Goal: Task Accomplishment & Management: Manage account settings

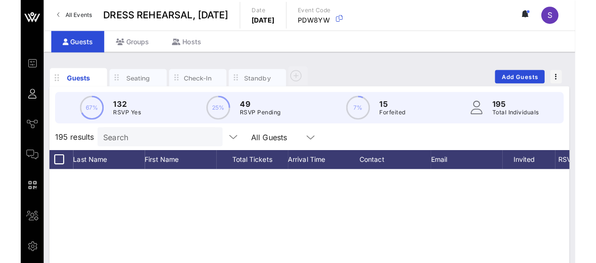
scroll to position [4487, 0]
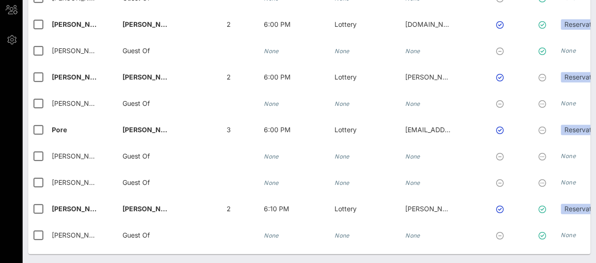
scroll to position [4871, 0]
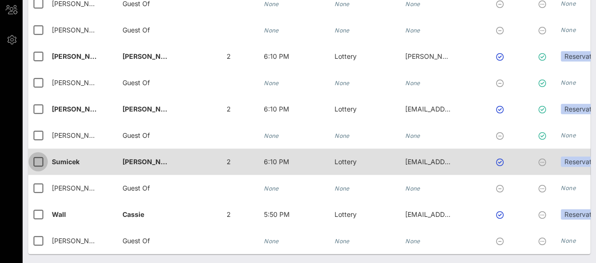
click at [38, 155] on div at bounding box center [38, 162] width 16 height 16
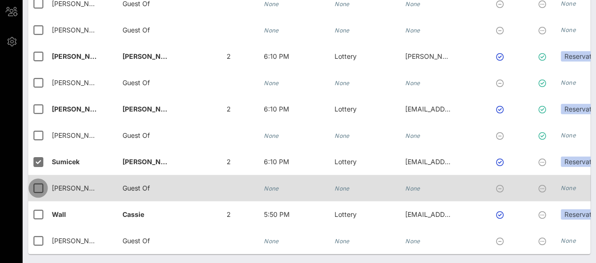
click at [34, 182] on div at bounding box center [38, 189] width 16 height 16
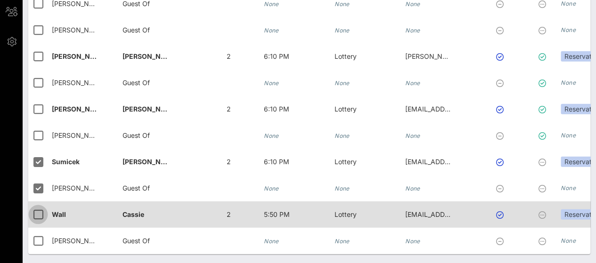
click at [34, 209] on div at bounding box center [38, 215] width 16 height 16
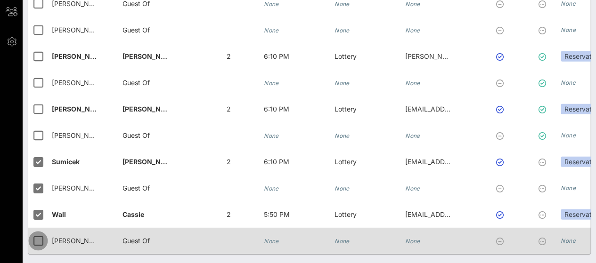
click at [34, 233] on div at bounding box center [38, 241] width 16 height 16
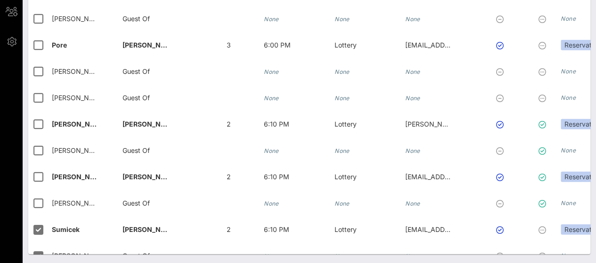
scroll to position [4792, 0]
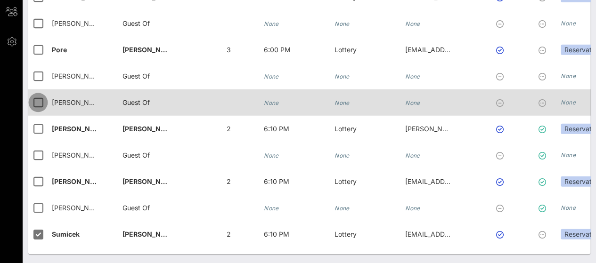
click at [41, 104] on div at bounding box center [38, 103] width 16 height 16
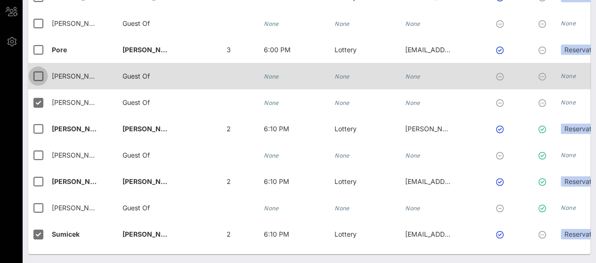
click at [40, 75] on div at bounding box center [38, 76] width 16 height 16
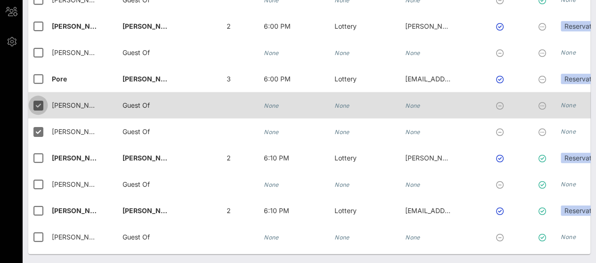
scroll to position [4760, 0]
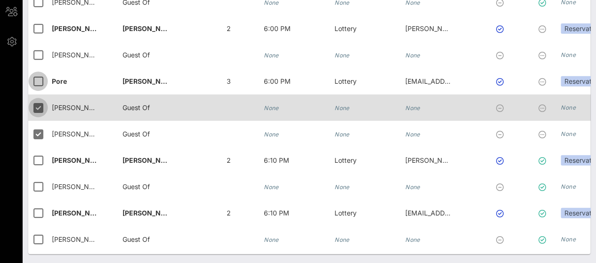
click at [40, 75] on div at bounding box center [38, 82] width 16 height 16
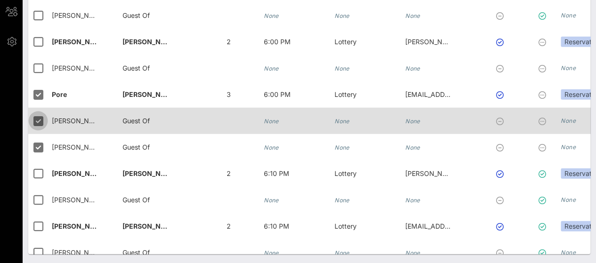
scroll to position [4744, 0]
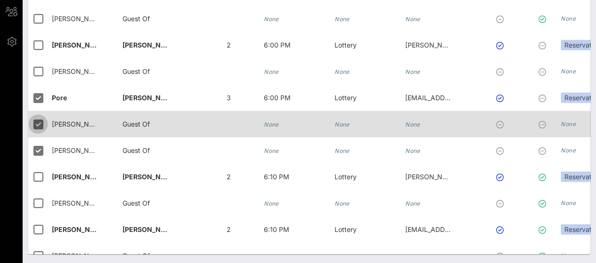
click at [40, 75] on div at bounding box center [38, 72] width 16 height 16
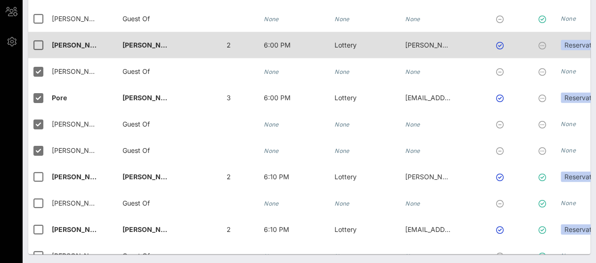
click at [37, 52] on div at bounding box center [40, 45] width 24 height 26
click at [36, 46] on div at bounding box center [38, 45] width 16 height 16
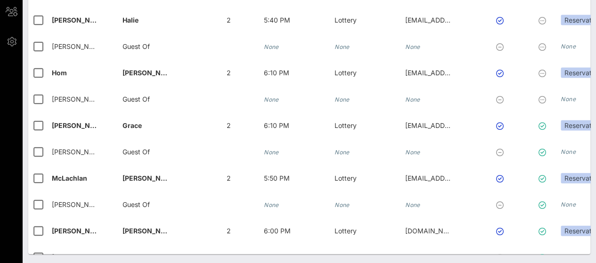
scroll to position [4503, 0]
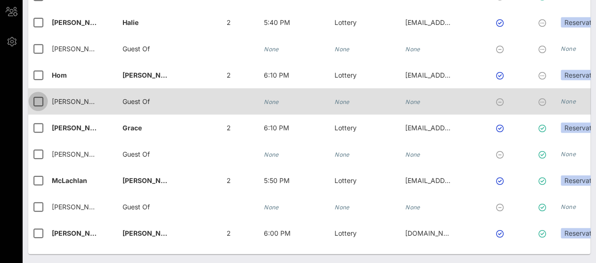
click at [41, 104] on div at bounding box center [38, 101] width 16 height 16
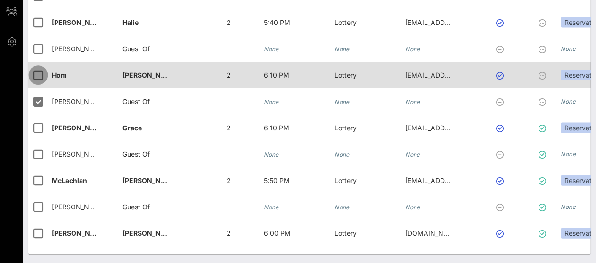
click at [37, 78] on div at bounding box center [38, 75] width 16 height 16
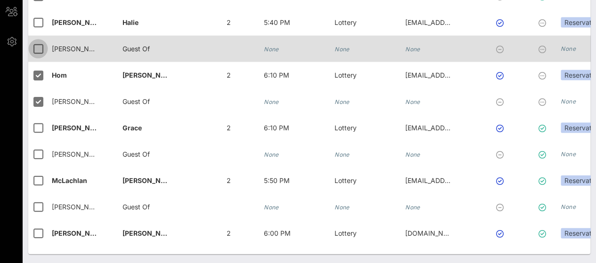
click at [38, 49] on div at bounding box center [38, 49] width 16 height 16
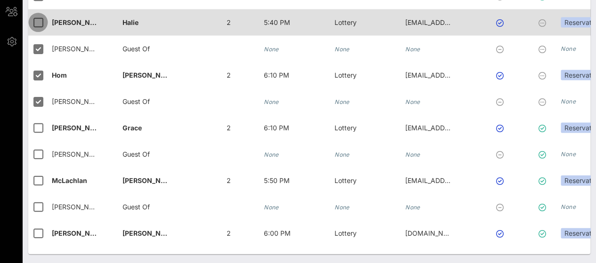
click at [36, 24] on div at bounding box center [38, 22] width 16 height 16
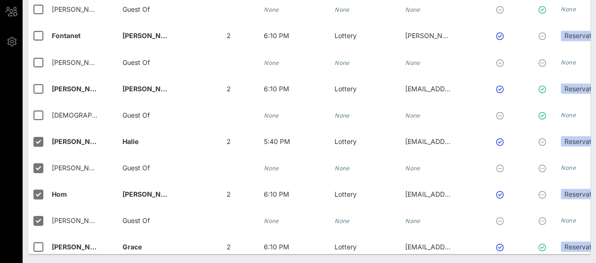
scroll to position [4382, 0]
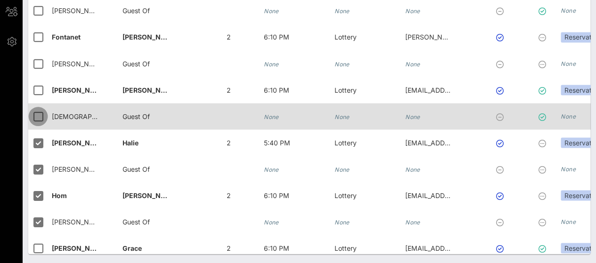
click at [40, 121] on div at bounding box center [38, 116] width 16 height 16
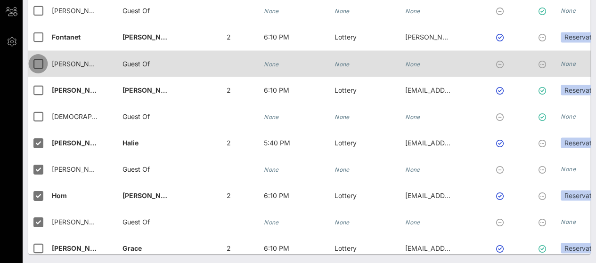
click at [40, 57] on div at bounding box center [38, 64] width 16 height 16
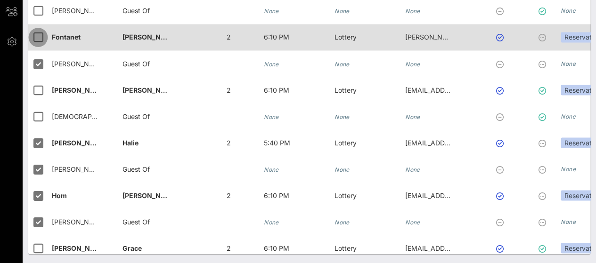
click at [37, 43] on div at bounding box center [38, 37] width 16 height 16
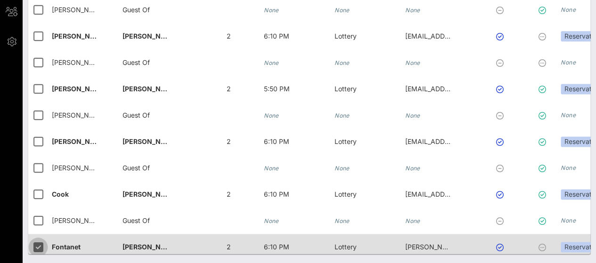
scroll to position [4172, 0]
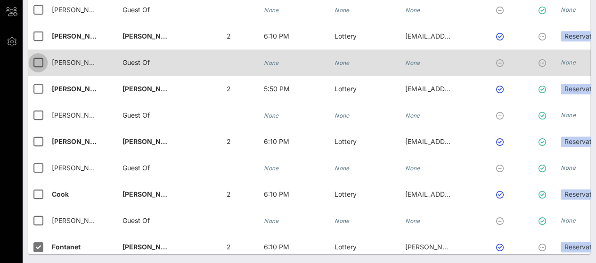
click at [37, 59] on div at bounding box center [38, 63] width 16 height 16
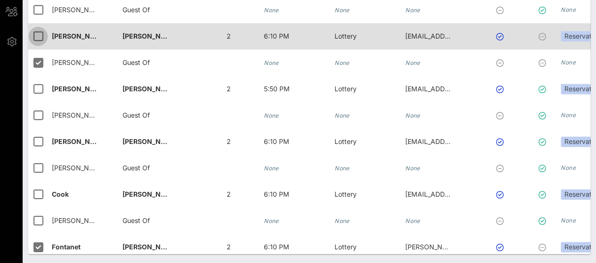
click at [37, 38] on div at bounding box center [38, 36] width 16 height 16
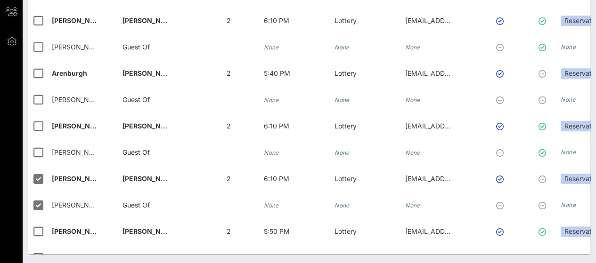
scroll to position [4015, 0]
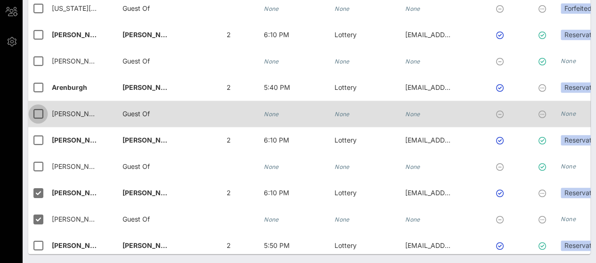
click at [39, 114] on div at bounding box center [38, 114] width 16 height 16
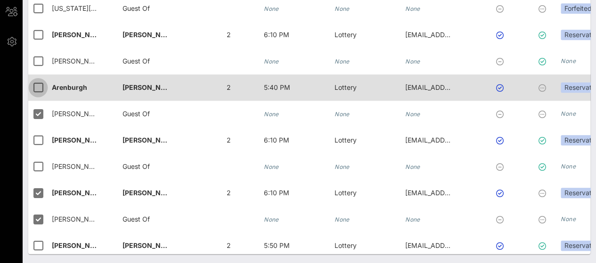
click at [40, 90] on div at bounding box center [38, 88] width 16 height 16
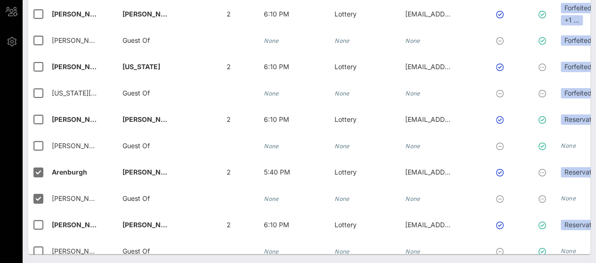
scroll to position [3930, 0]
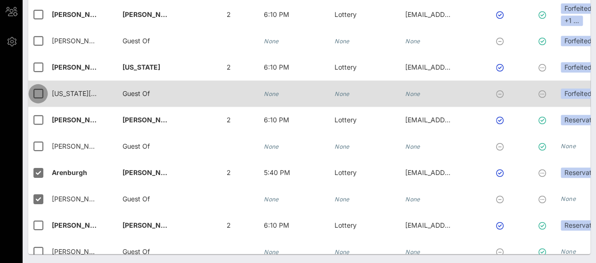
click at [39, 92] on div at bounding box center [38, 94] width 16 height 16
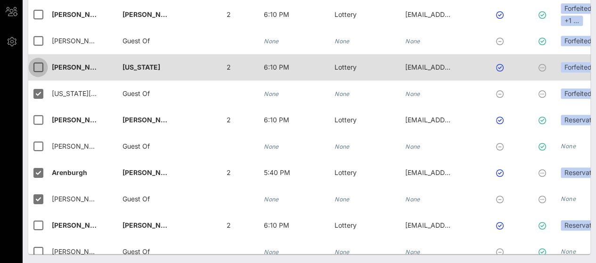
click at [37, 66] on div at bounding box center [38, 67] width 16 height 16
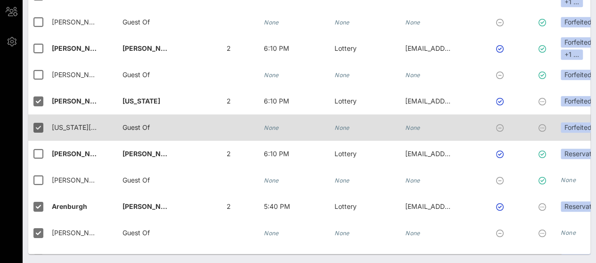
scroll to position [3893, 0]
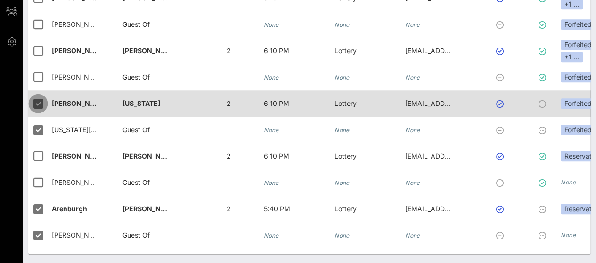
click at [41, 104] on div at bounding box center [38, 104] width 16 height 16
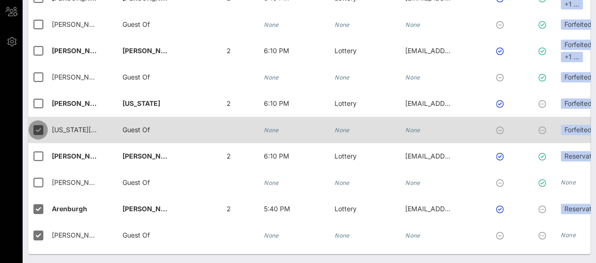
click at [38, 127] on div at bounding box center [38, 130] width 16 height 16
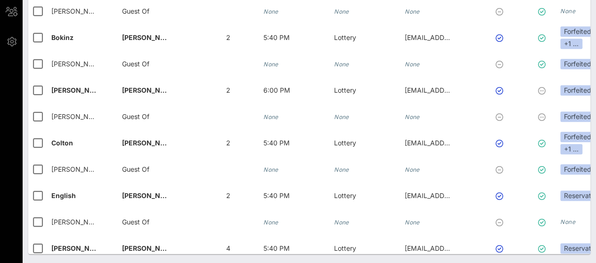
scroll to position [0, 0]
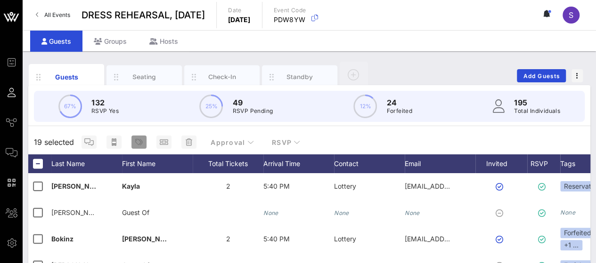
click at [137, 139] on icon "button" at bounding box center [139, 143] width 8 height 8
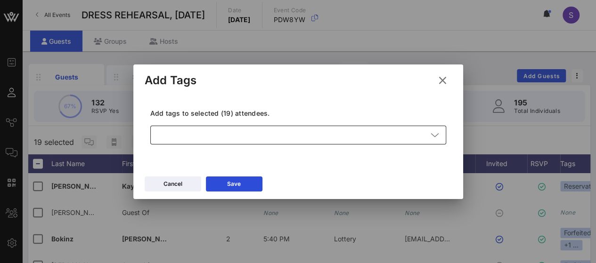
click at [223, 140] on div at bounding box center [291, 135] width 271 height 19
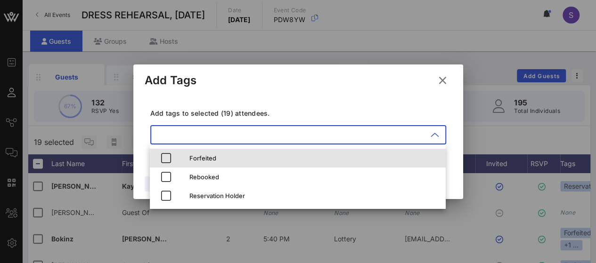
click at [208, 157] on div "Forfeited" at bounding box center [313, 159] width 249 height 8
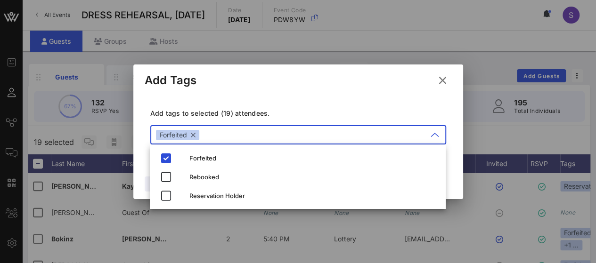
click at [307, 101] on div "Add tags to selected (19) attendees. ​ Forfeited" at bounding box center [298, 128] width 307 height 69
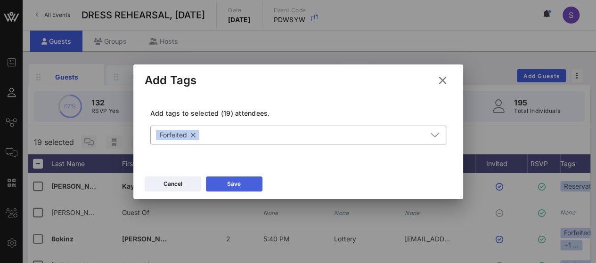
click at [234, 181] on button "Save" at bounding box center [234, 184] width 57 height 15
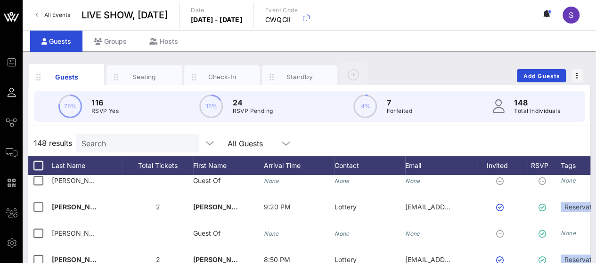
scroll to position [204, 0]
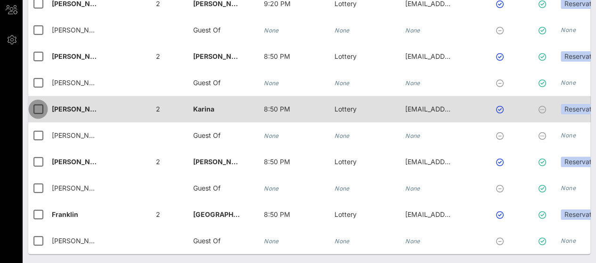
click at [33, 102] on div at bounding box center [38, 109] width 16 height 16
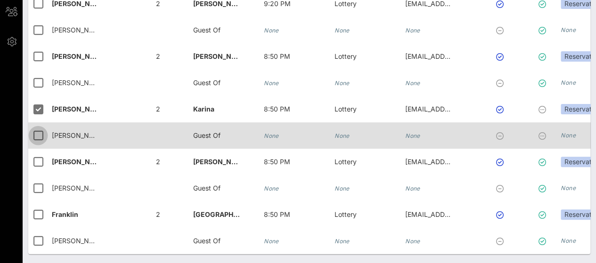
click at [34, 129] on div at bounding box center [38, 136] width 16 height 16
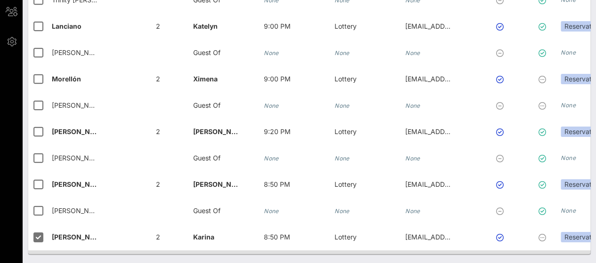
scroll to position [3488, 0]
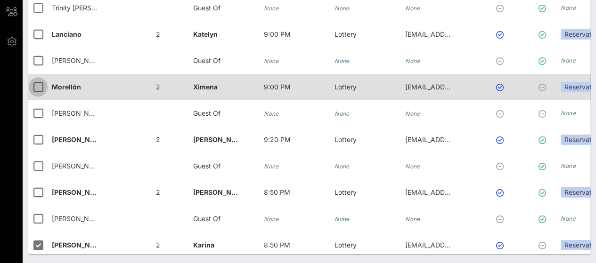
click at [40, 87] on div at bounding box center [38, 87] width 16 height 16
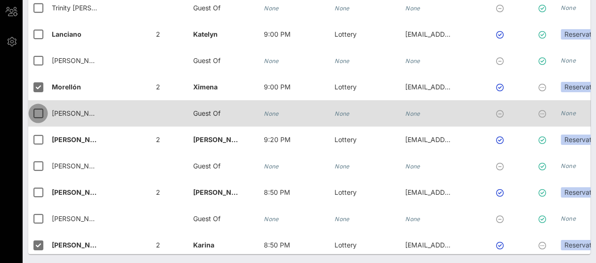
click at [39, 113] on div at bounding box center [38, 114] width 16 height 16
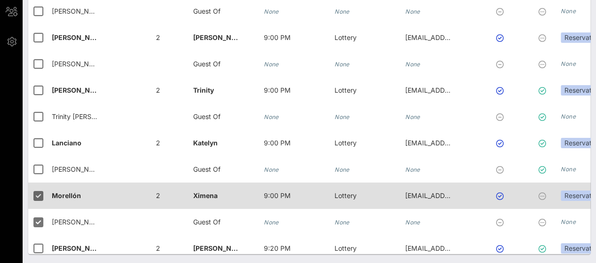
scroll to position [3377, 0]
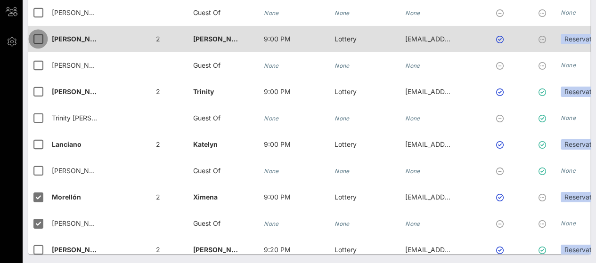
click at [39, 40] on div at bounding box center [38, 39] width 16 height 16
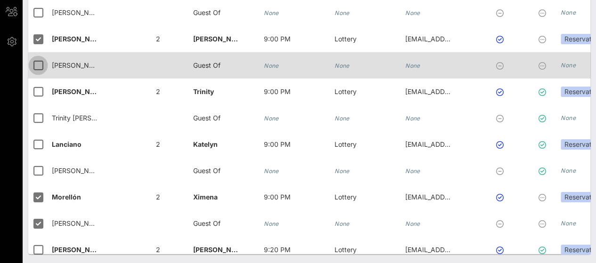
click at [33, 68] on div at bounding box center [38, 66] width 16 height 16
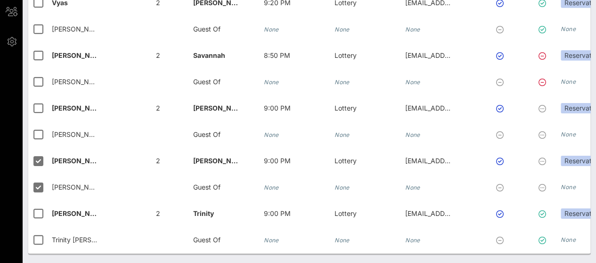
scroll to position [3255, 0]
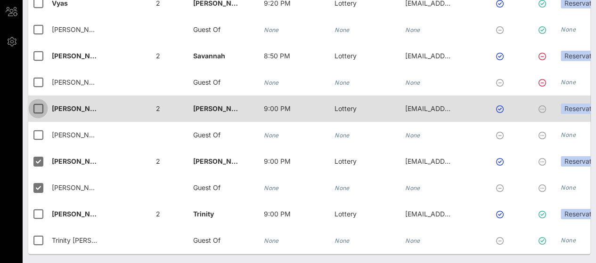
click at [40, 109] on div at bounding box center [38, 109] width 16 height 16
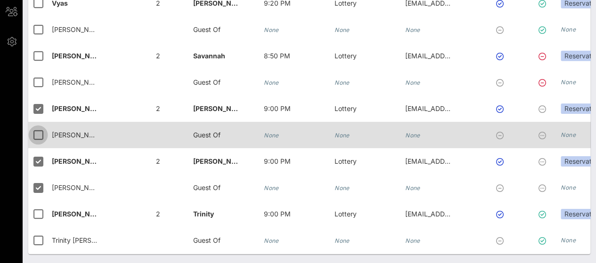
click at [36, 133] on div at bounding box center [38, 135] width 16 height 16
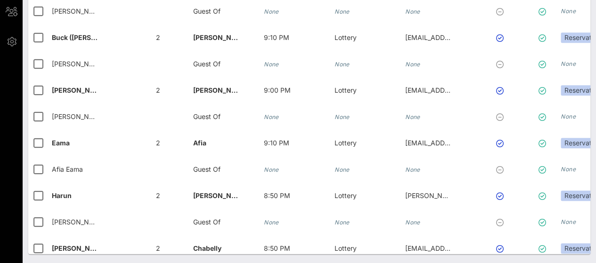
scroll to position [0, 0]
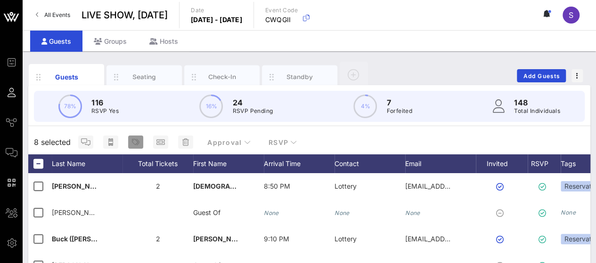
click at [138, 141] on icon "button" at bounding box center [136, 143] width 8 height 8
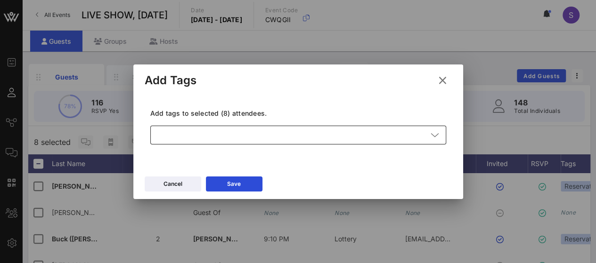
click at [258, 142] on div at bounding box center [291, 135] width 271 height 19
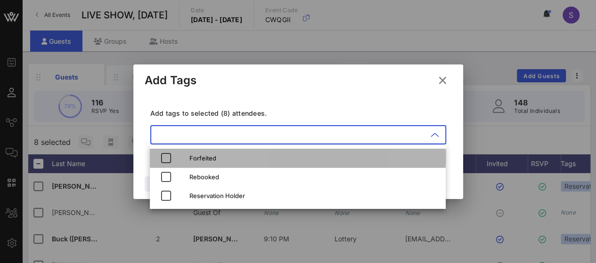
click at [253, 155] on div "Forfeited" at bounding box center [313, 159] width 249 height 8
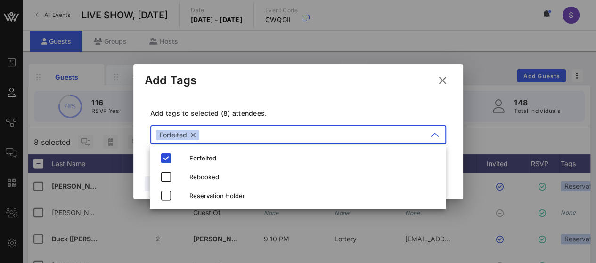
click at [317, 94] on div "Add tags to selected (8) attendees. ​ Forfeited" at bounding box center [298, 128] width 307 height 69
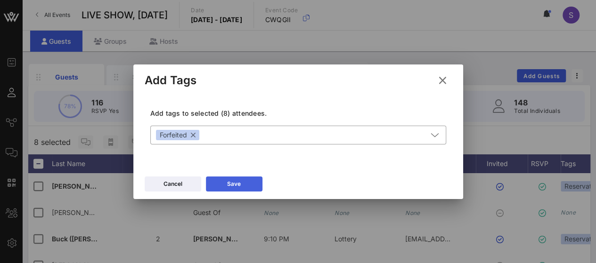
click at [225, 187] on button "Save" at bounding box center [234, 184] width 57 height 15
